Goal: Book appointment/travel/reservation

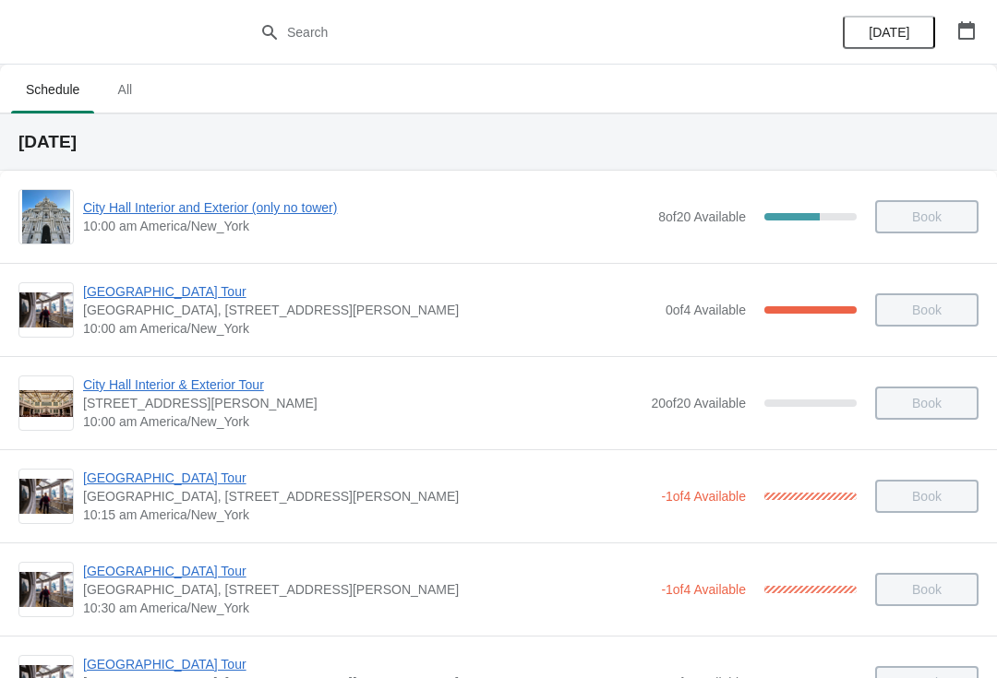
click at [981, 39] on button "button" at bounding box center [966, 30] width 33 height 33
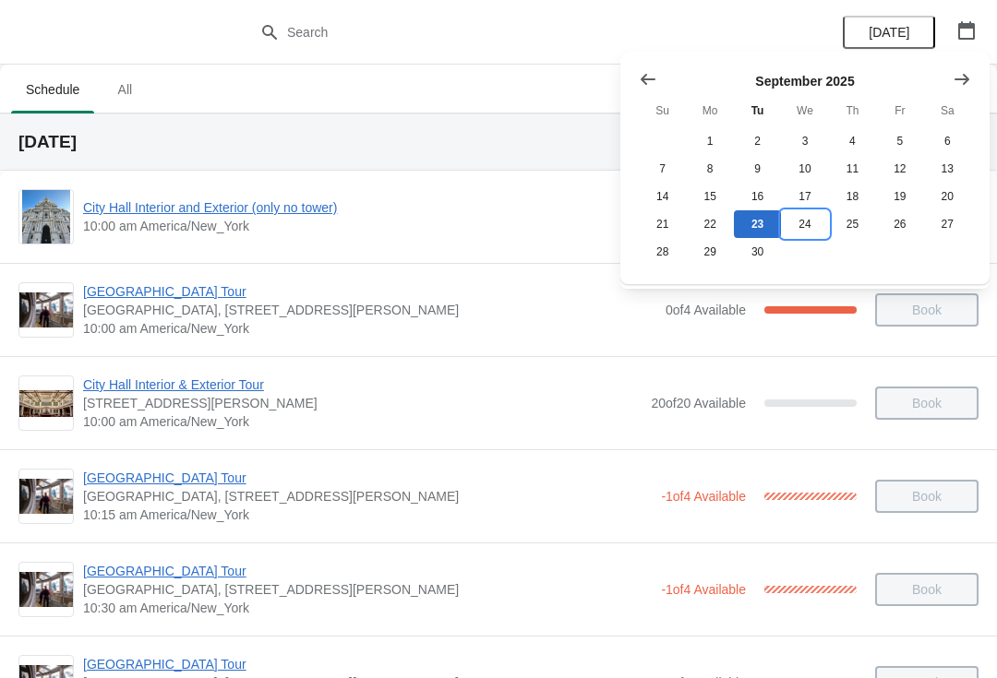
click at [794, 226] on button "24" at bounding box center [804, 224] width 47 height 28
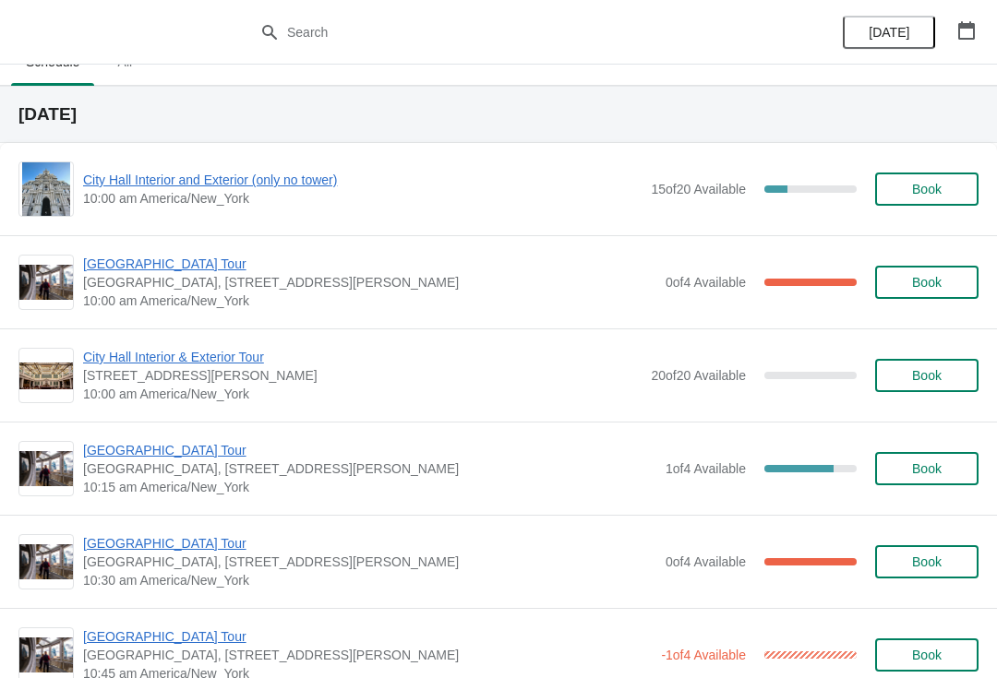
scroll to position [33, 0]
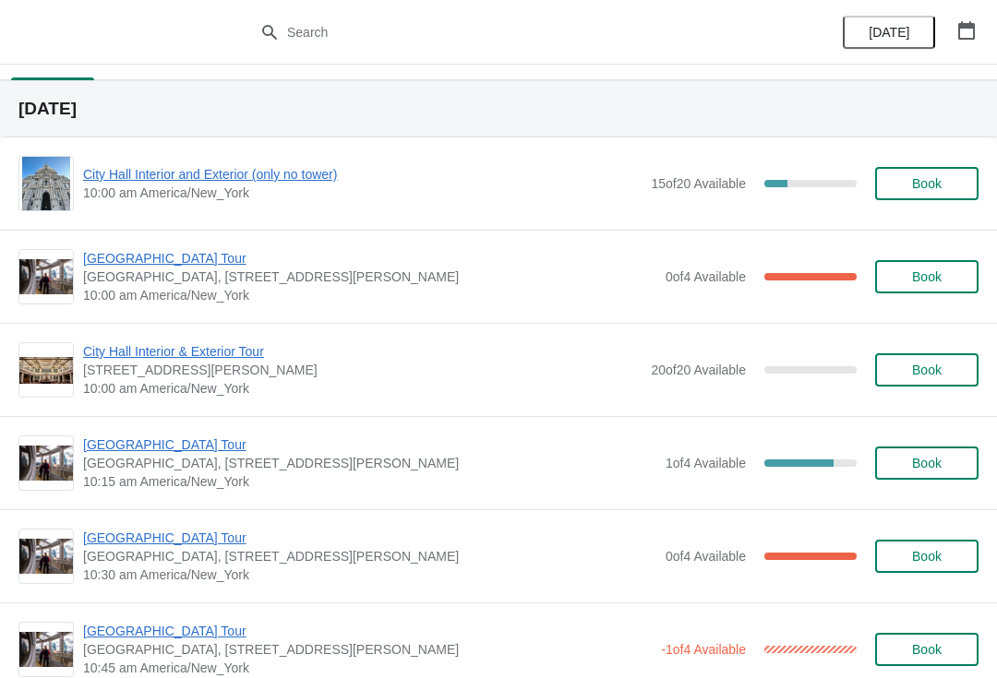
click at [176, 445] on span "[GEOGRAPHIC_DATA] Tour" at bounding box center [369, 445] width 573 height 18
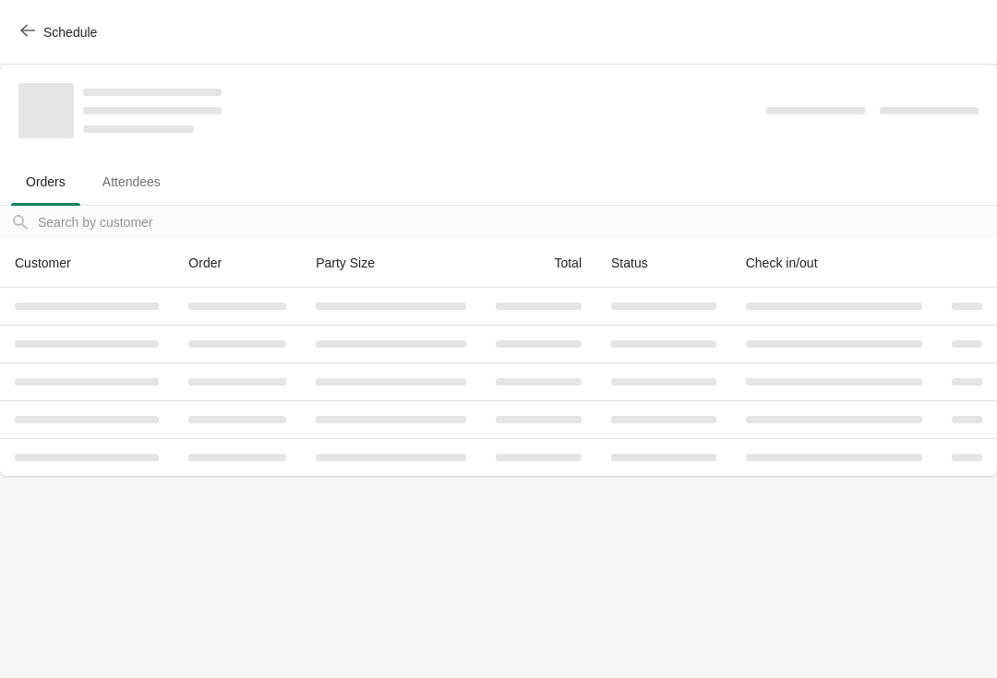
scroll to position [0, 0]
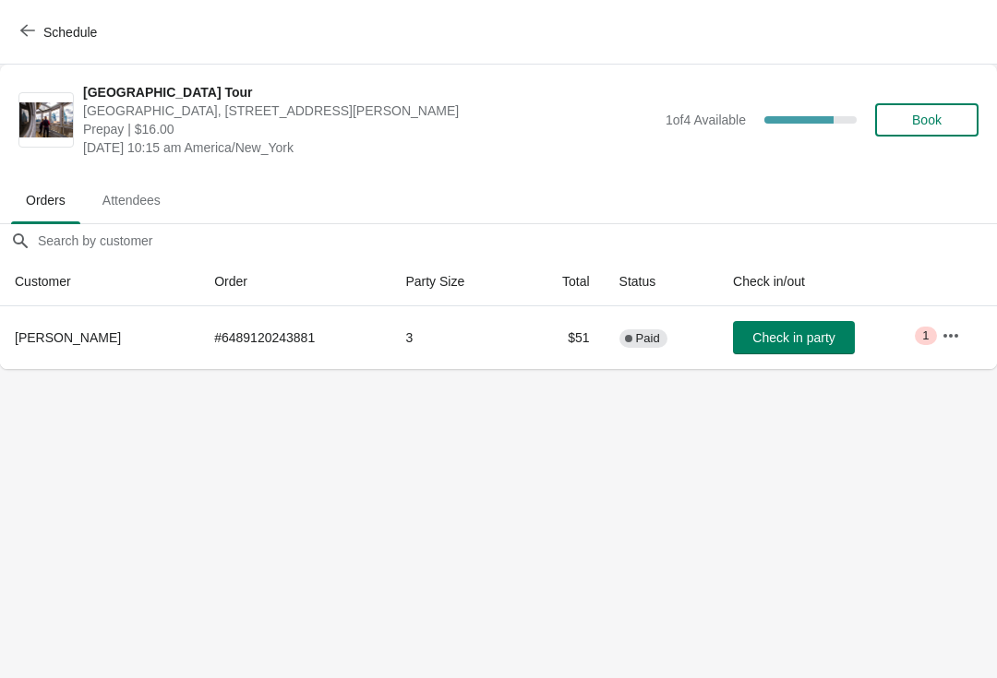
click at [912, 133] on button "Book" at bounding box center [926, 119] width 103 height 33
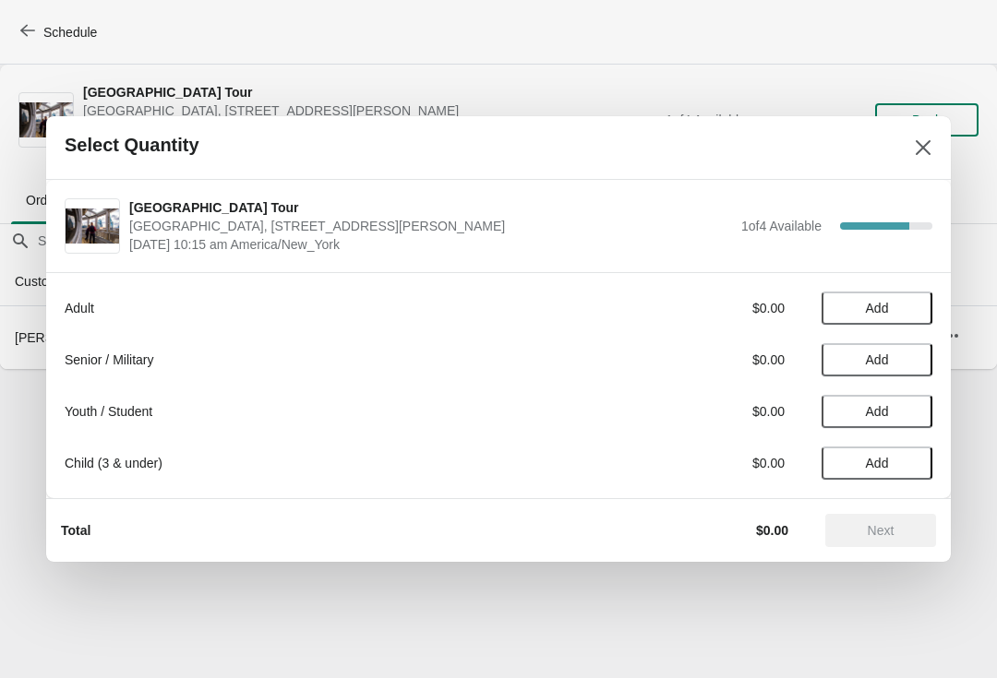
click at [870, 312] on span "Add" at bounding box center [877, 308] width 23 height 15
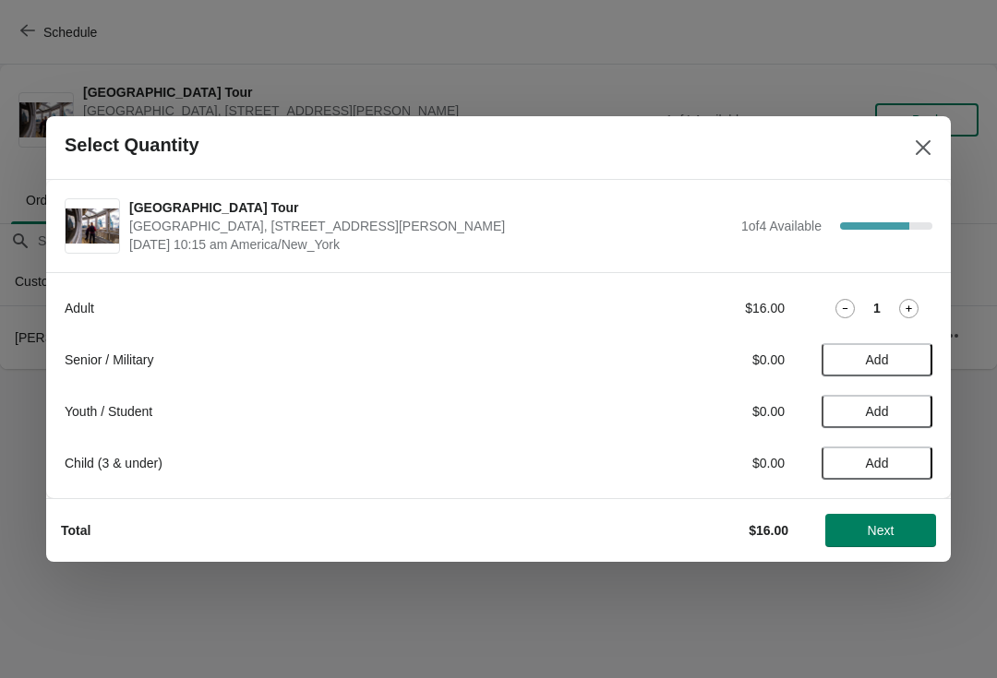
click at [911, 317] on icon at bounding box center [908, 308] width 19 height 19
click at [904, 537] on span "Next" at bounding box center [880, 530] width 81 height 15
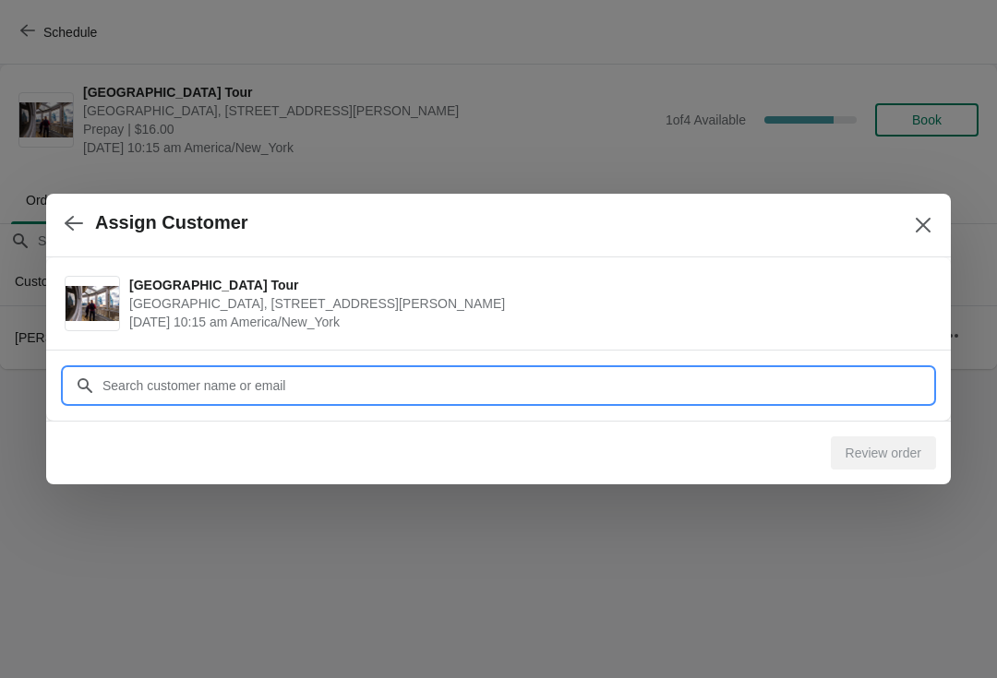
click at [213, 389] on input "Customer" at bounding box center [517, 385] width 831 height 33
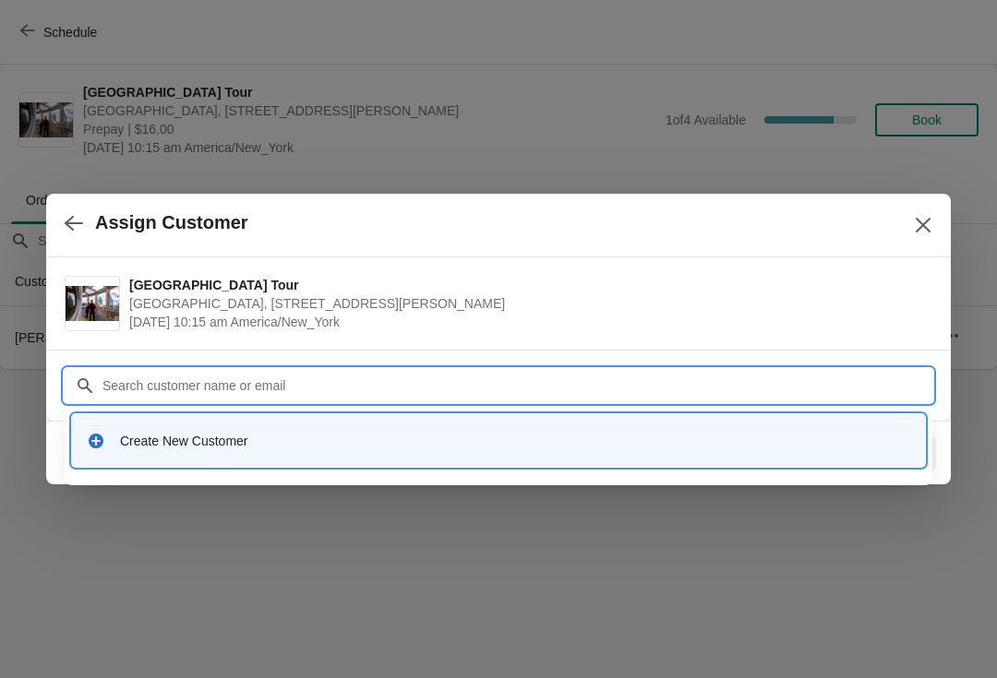
click at [165, 426] on div "Create New Customer" at bounding box center [498, 441] width 838 height 38
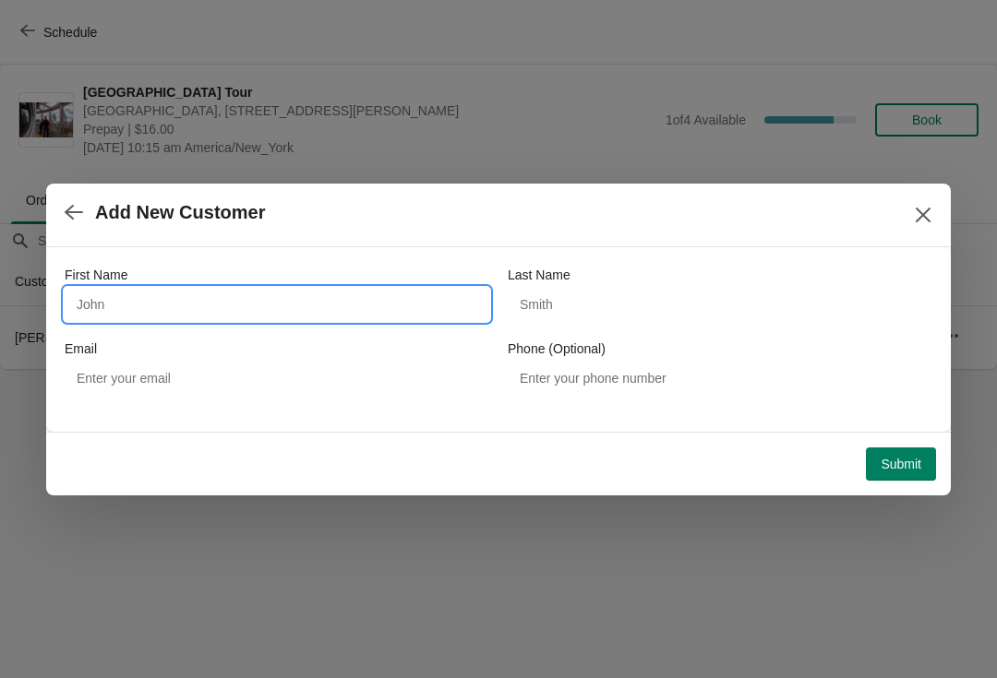
click at [168, 293] on input "First Name" at bounding box center [277, 304] width 425 height 33
type input "Greg"
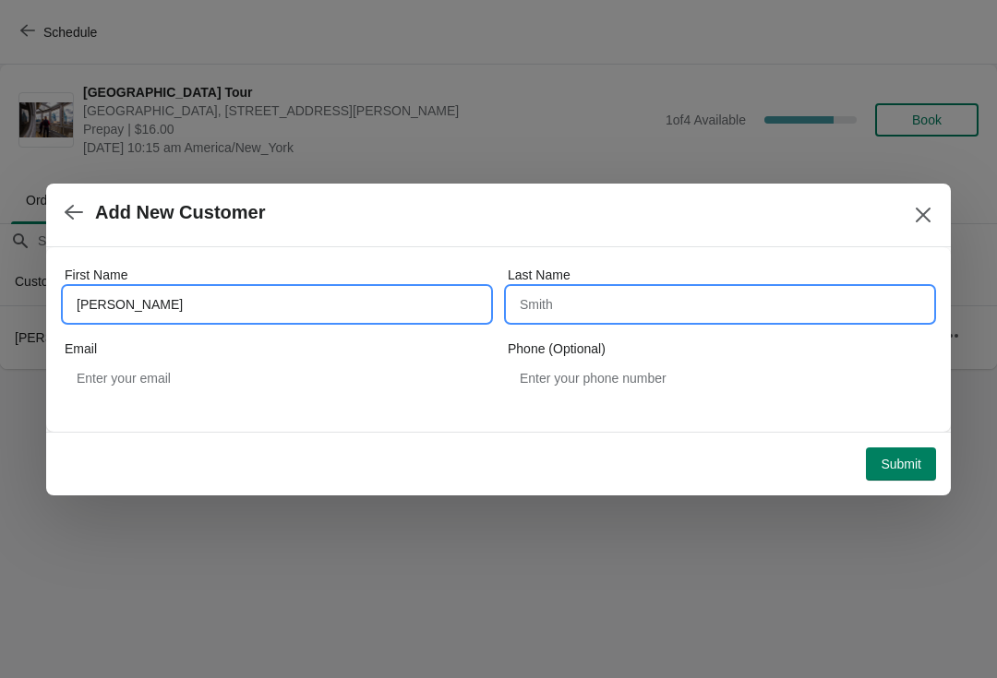
click at [614, 303] on input "Last Name" at bounding box center [720, 304] width 425 height 33
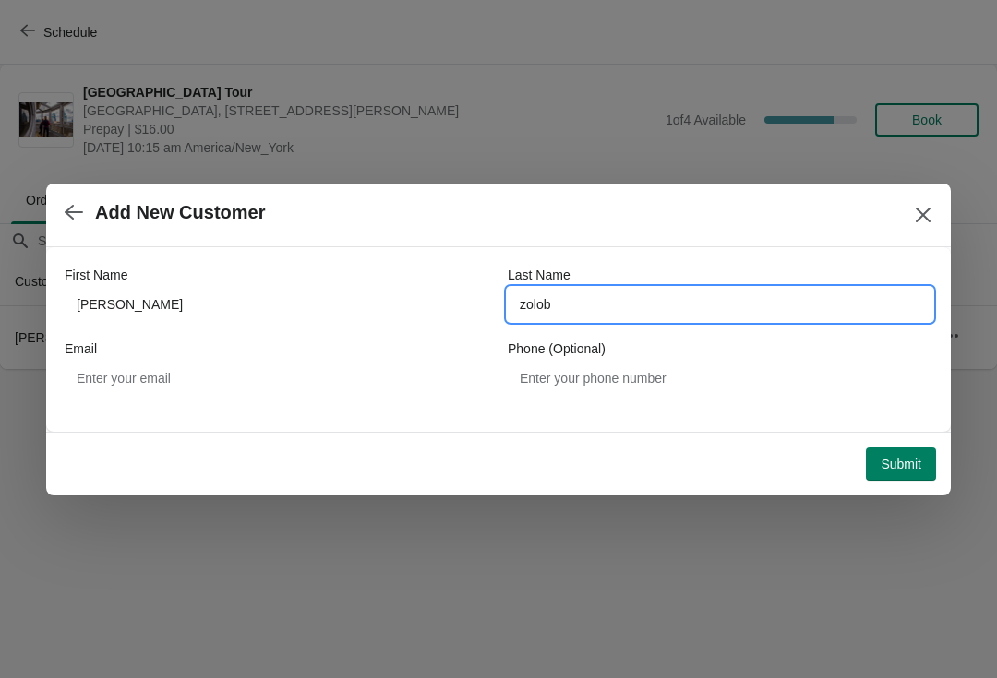
type input "zolob"
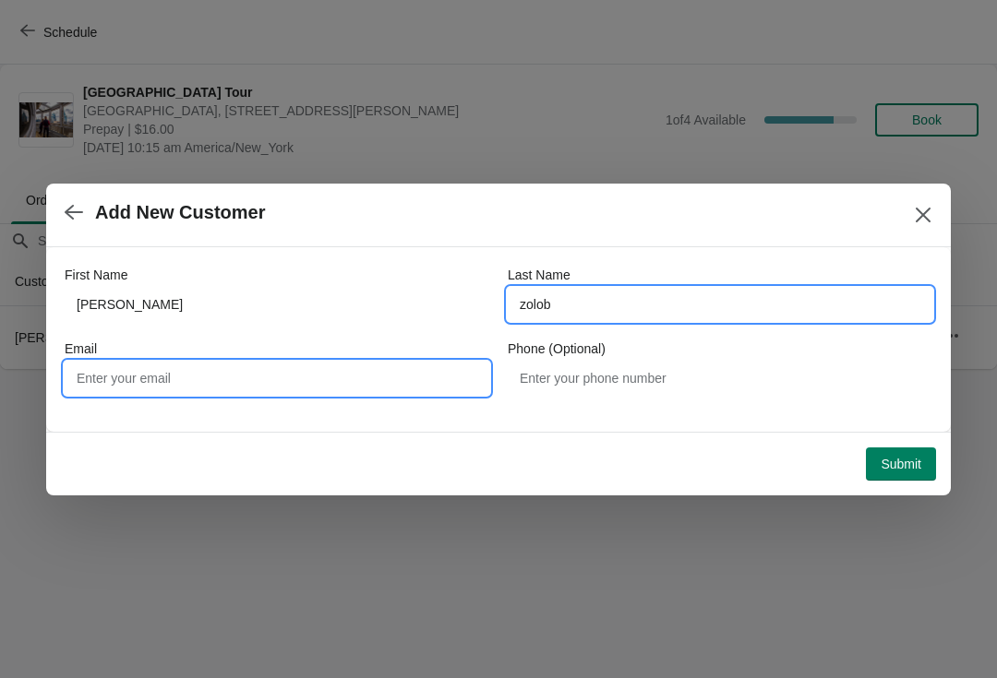
click at [188, 365] on input "Email" at bounding box center [277, 378] width 425 height 33
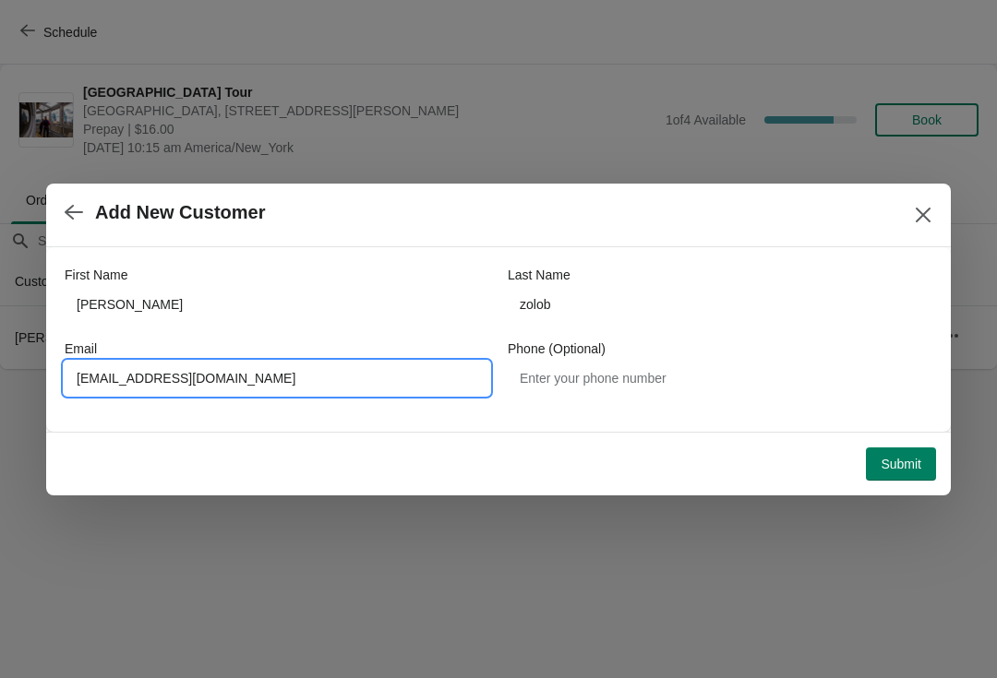
type input "gszolob@gmail.com"
click at [907, 466] on span "Submit" at bounding box center [900, 464] width 41 height 15
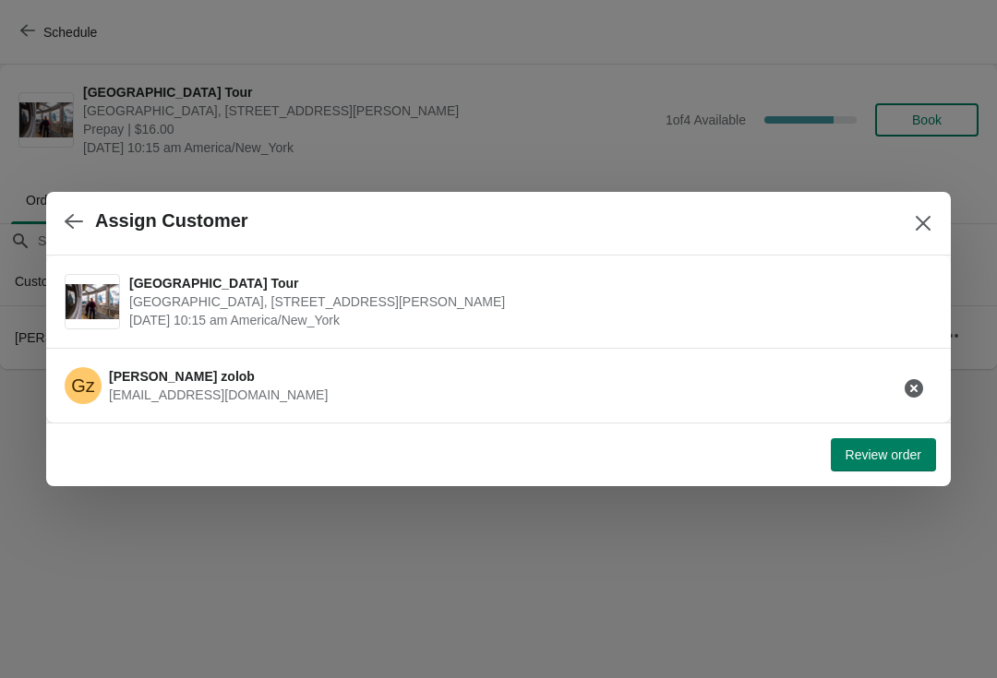
click at [866, 467] on button "Review order" at bounding box center [883, 454] width 105 height 33
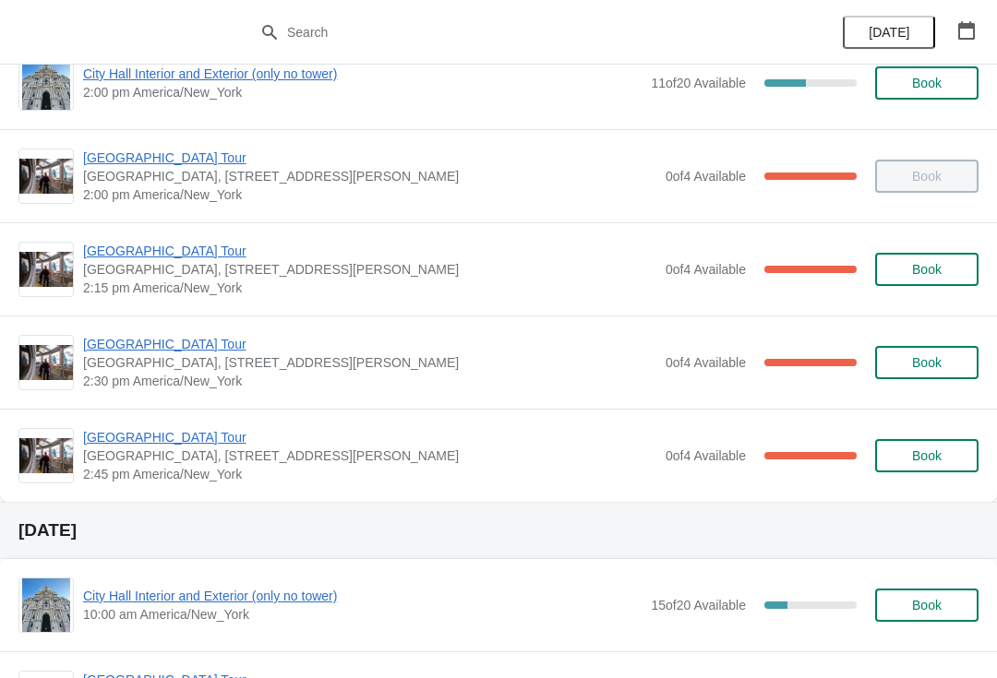
scroll to position [1440, 0]
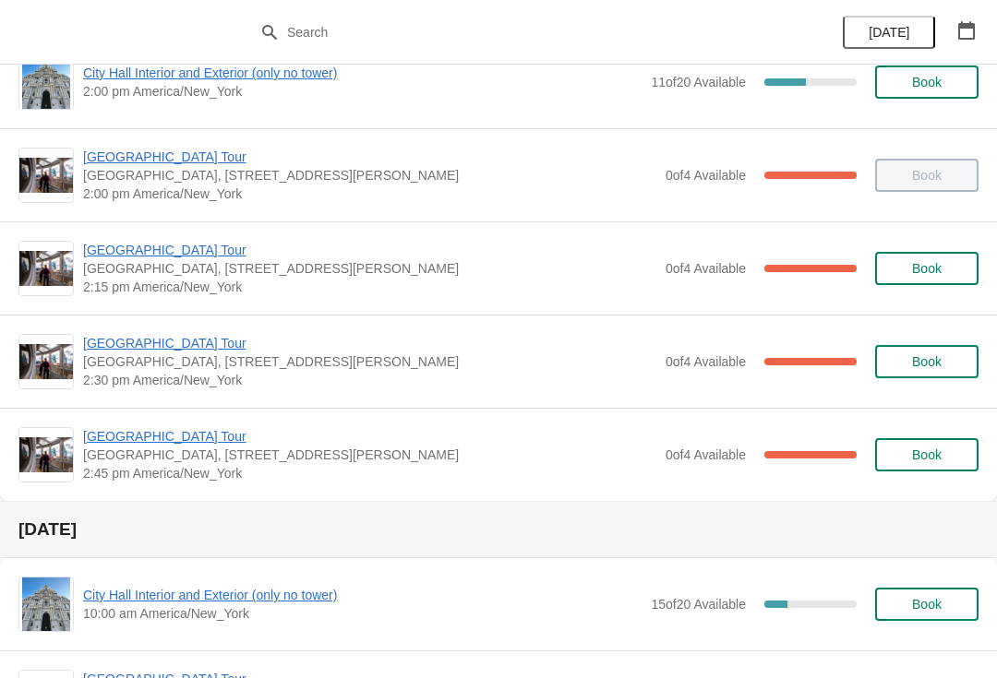
click at [190, 436] on span "[GEOGRAPHIC_DATA] Tour" at bounding box center [369, 436] width 573 height 18
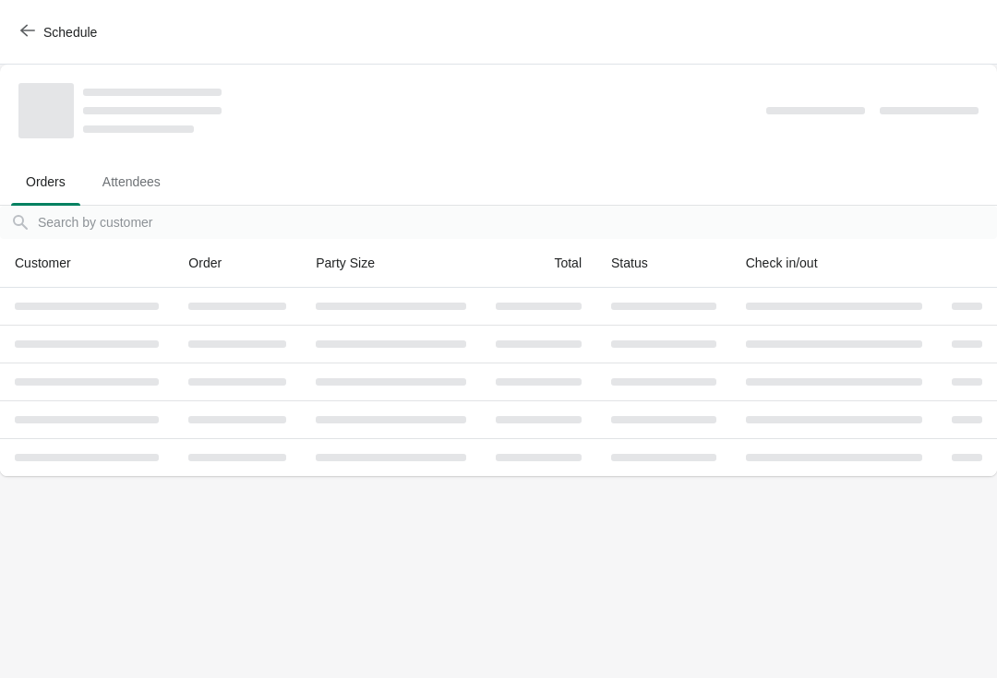
scroll to position [0, 0]
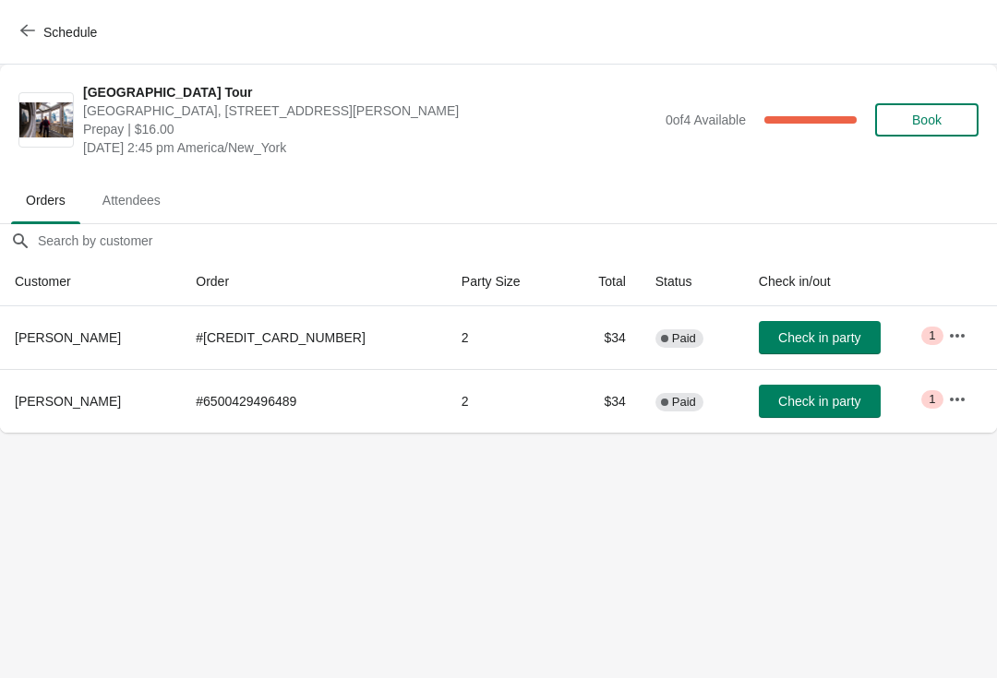
click at [789, 406] on span "Check in party" at bounding box center [819, 401] width 82 height 15
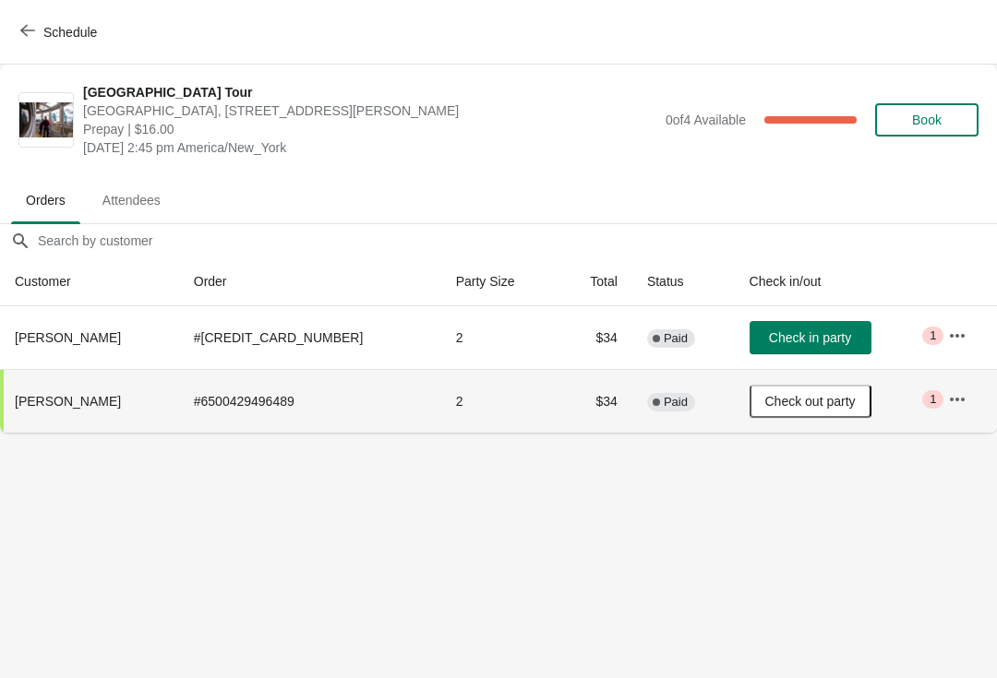
click at [26, 26] on icon "button" at bounding box center [27, 31] width 15 height 12
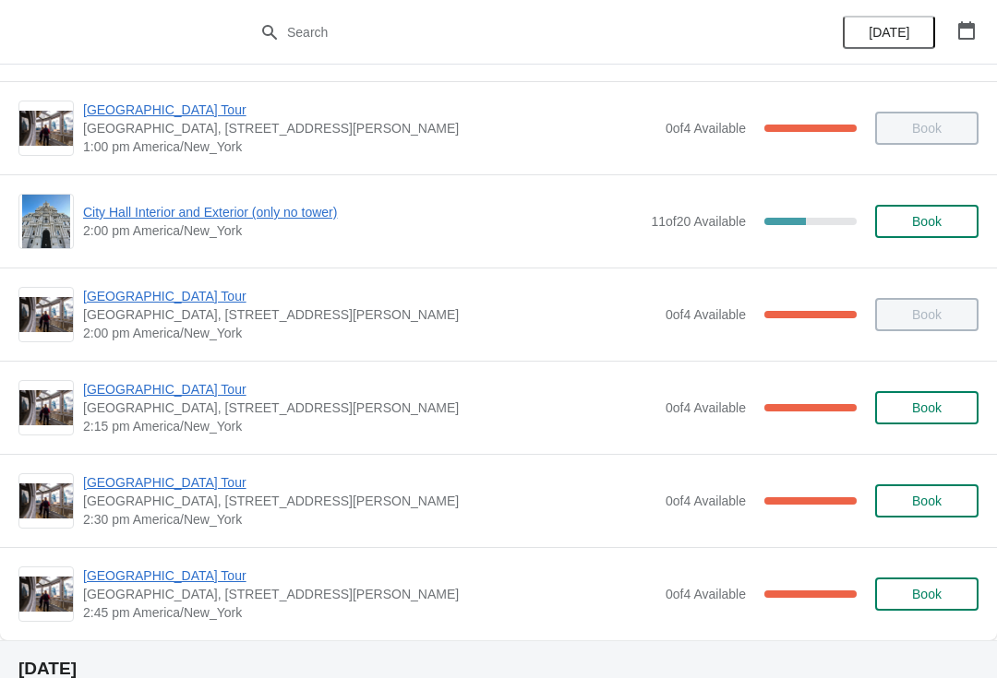
scroll to position [1298, 0]
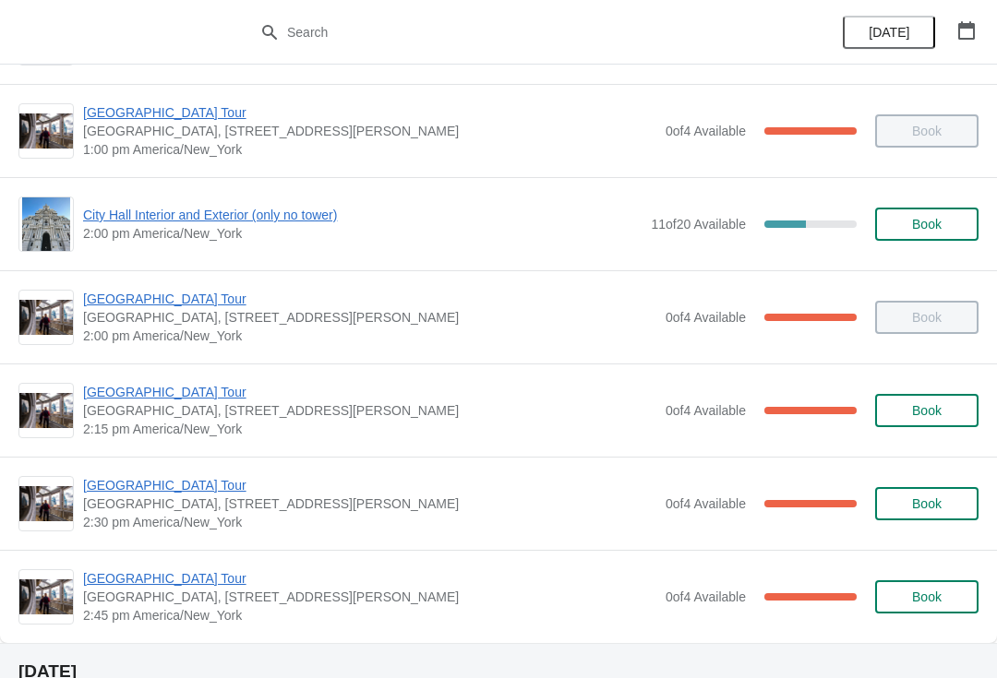
click at [160, 491] on span "[GEOGRAPHIC_DATA] Tour" at bounding box center [369, 485] width 573 height 18
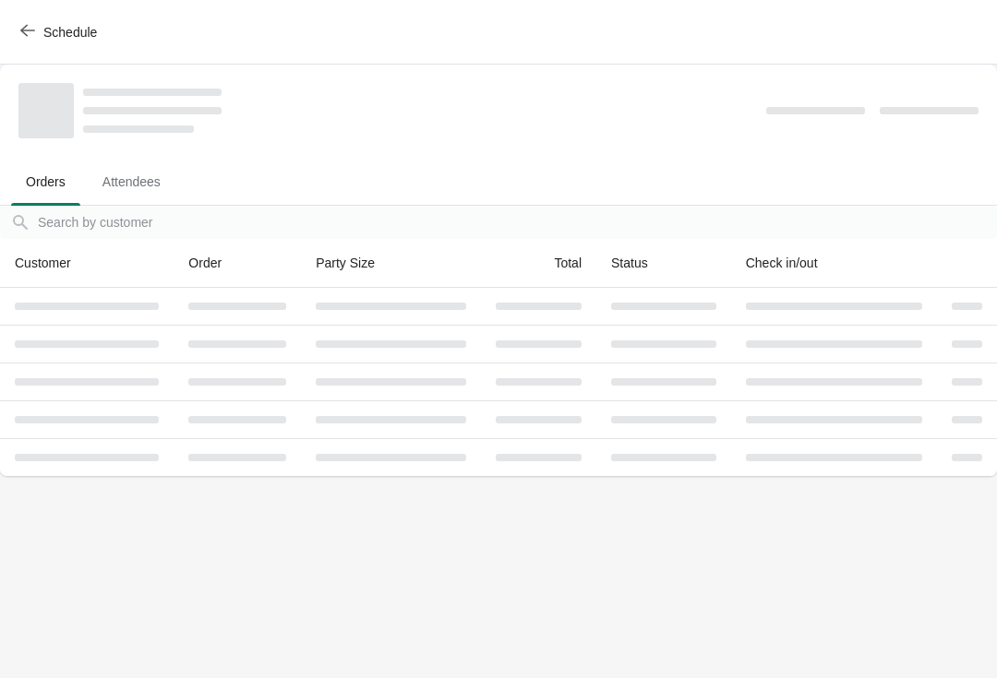
scroll to position [0, 0]
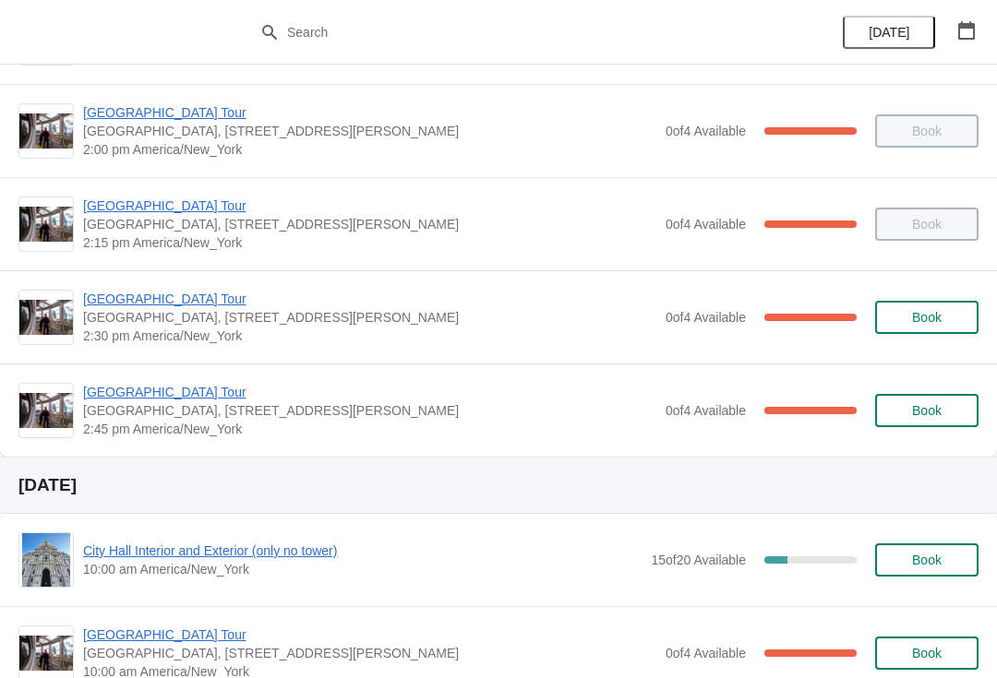
scroll to position [1541, 0]
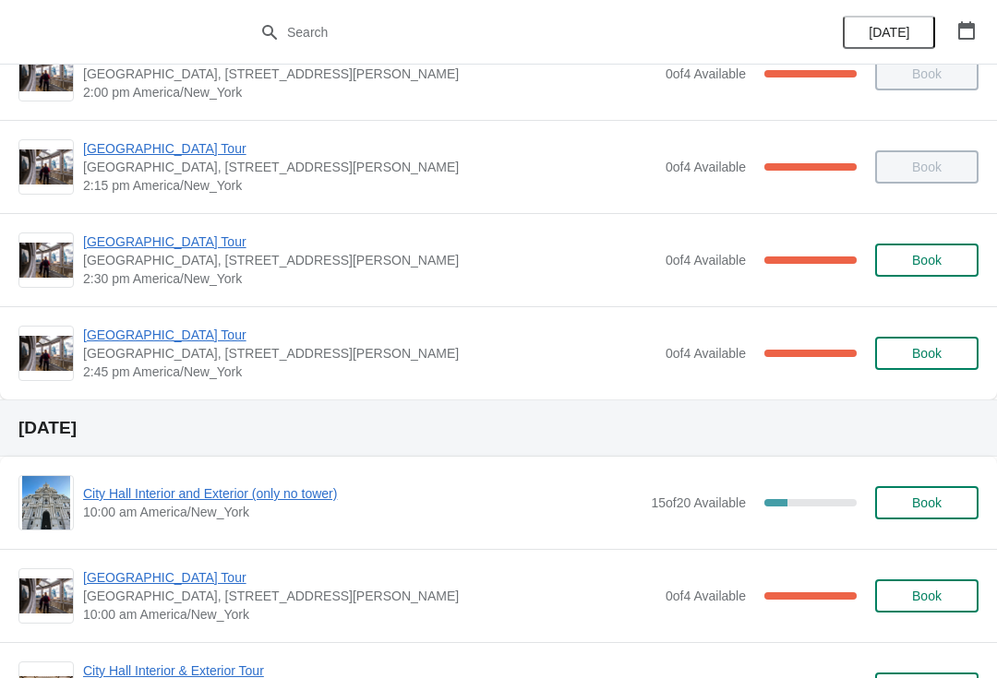
click at [168, 330] on span "[GEOGRAPHIC_DATA] Tour" at bounding box center [369, 335] width 573 height 18
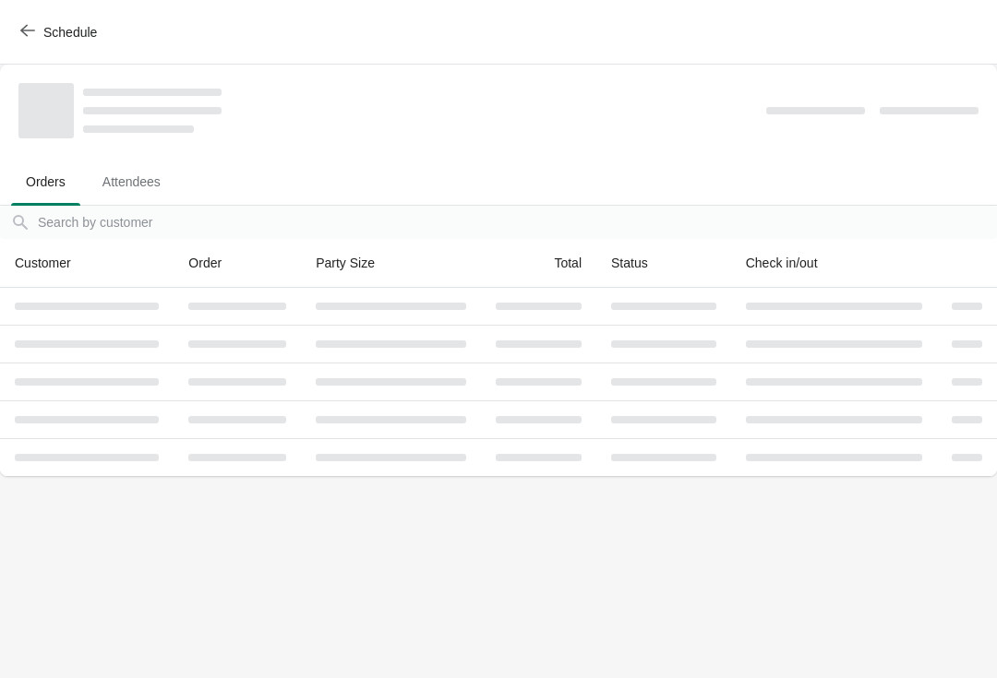
scroll to position [0, 0]
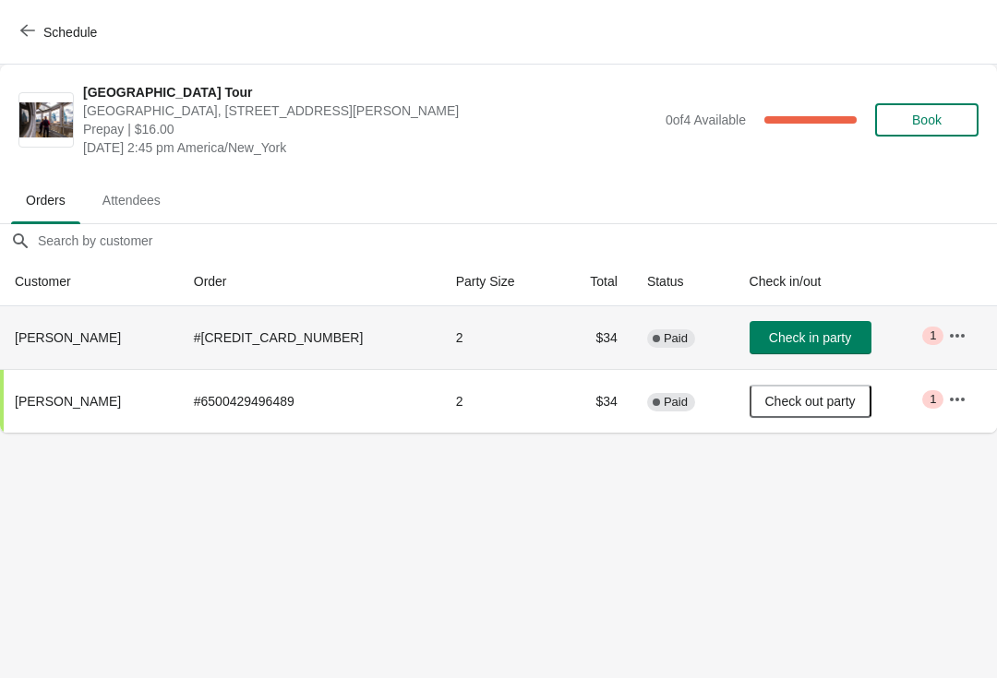
click at [824, 353] on button "Check in party" at bounding box center [810, 337] width 122 height 33
